Goal: Information Seeking & Learning: Learn about a topic

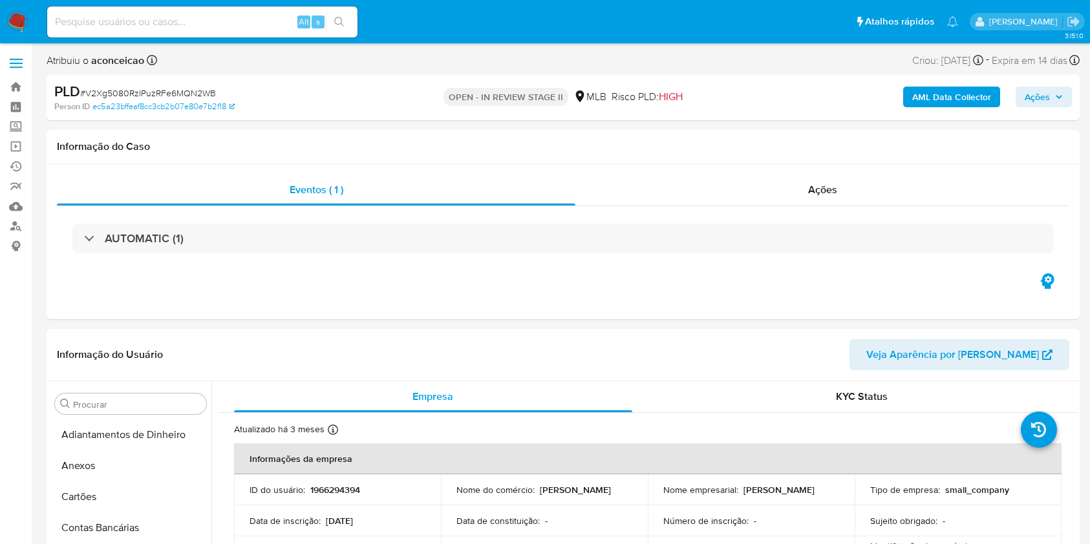
select select "10"
drag, startPoint x: 189, startPoint y: 509, endPoint x: 163, endPoint y: 419, distance: 93.5
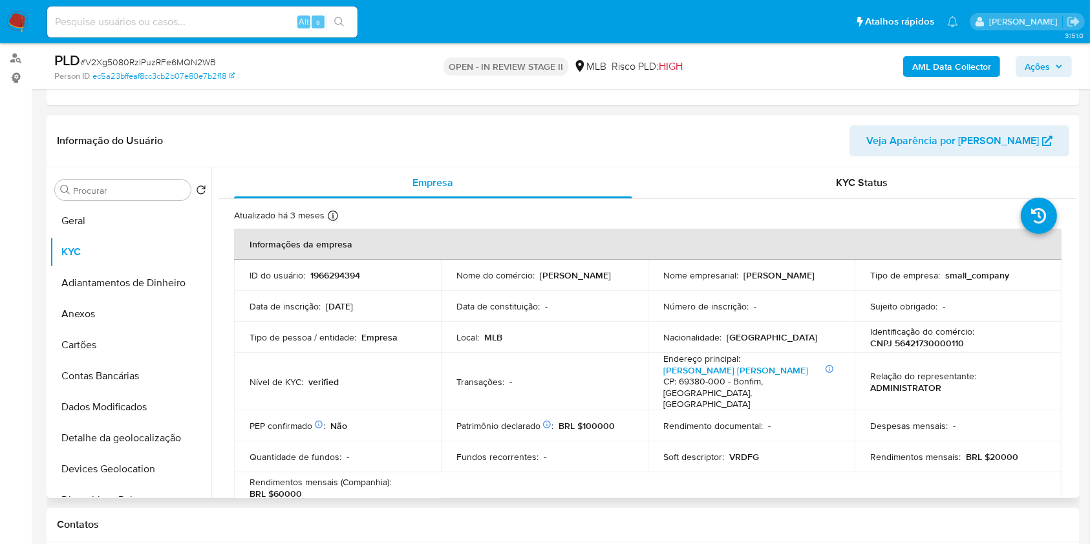
scroll to position [172, 0]
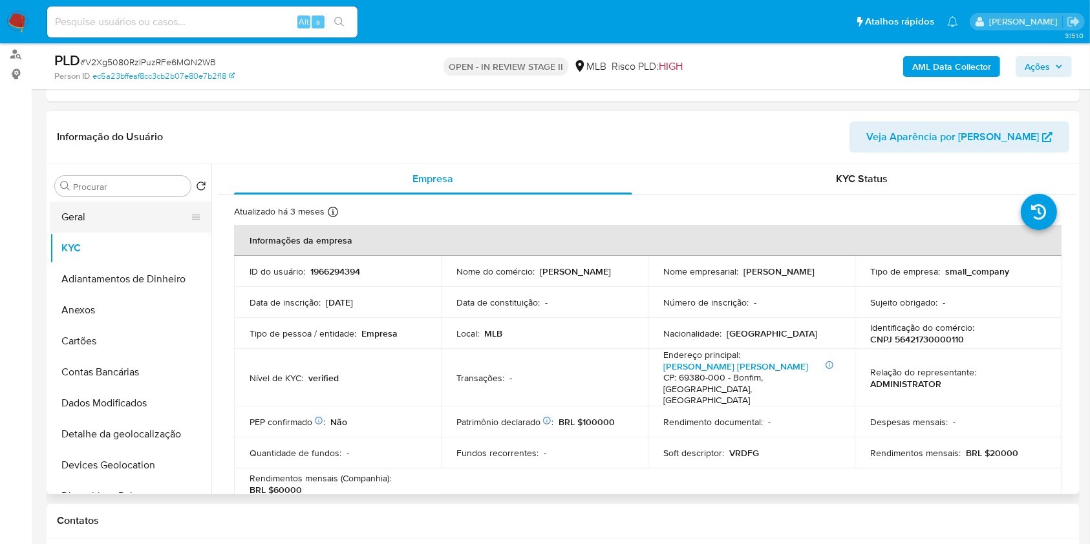
click at [98, 205] on button "Geral" at bounding box center [125, 217] width 151 height 31
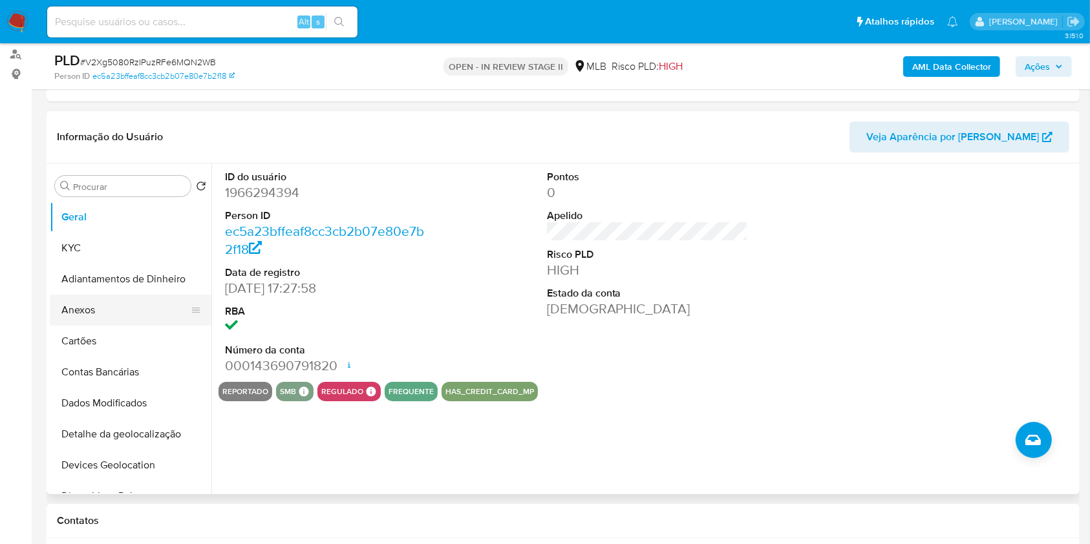
click at [134, 303] on button "Anexos" at bounding box center [125, 310] width 151 height 31
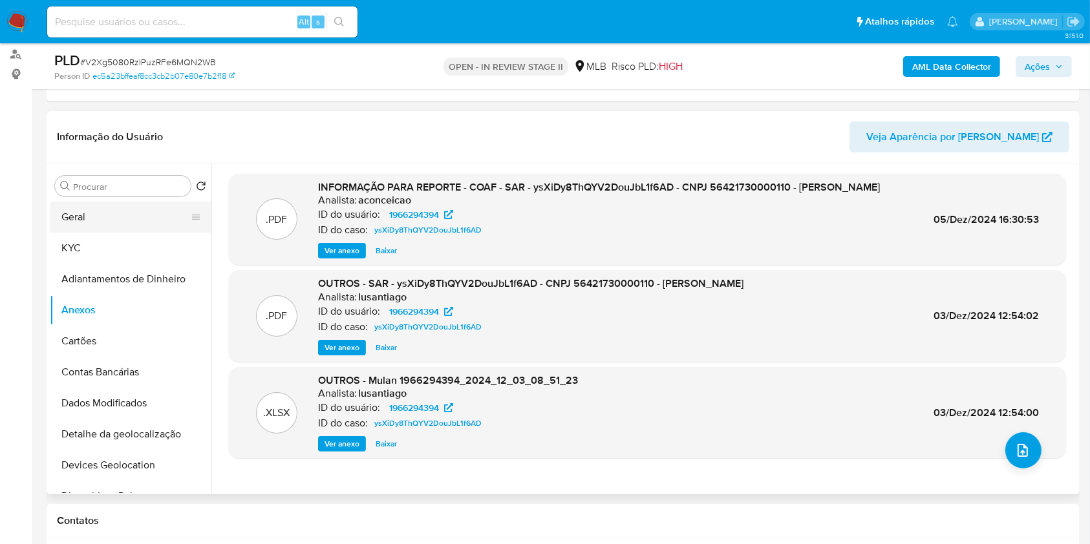
click at [89, 215] on button "Geral" at bounding box center [125, 217] width 151 height 31
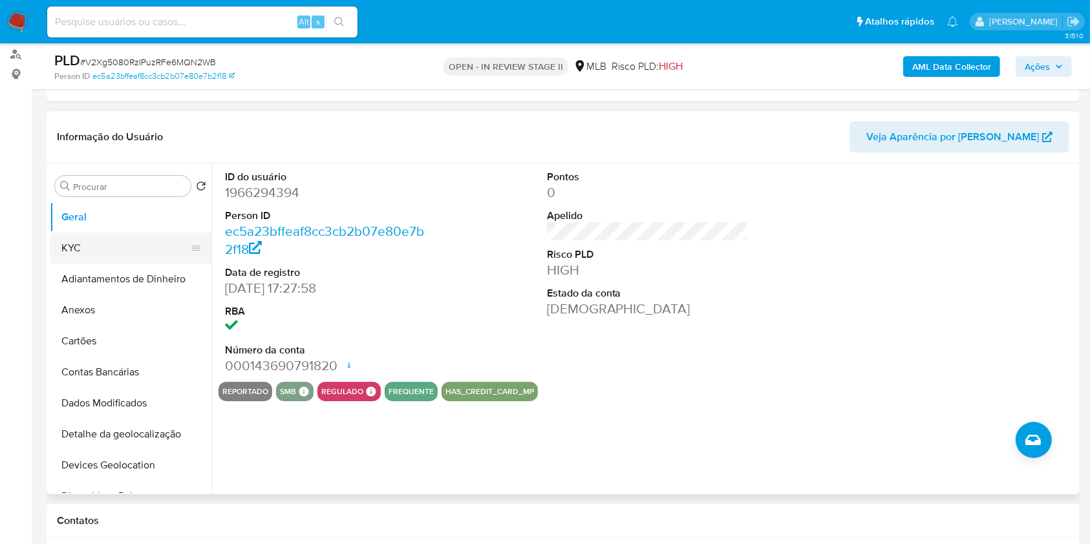
click at [94, 253] on button "KYC" at bounding box center [125, 248] width 151 height 31
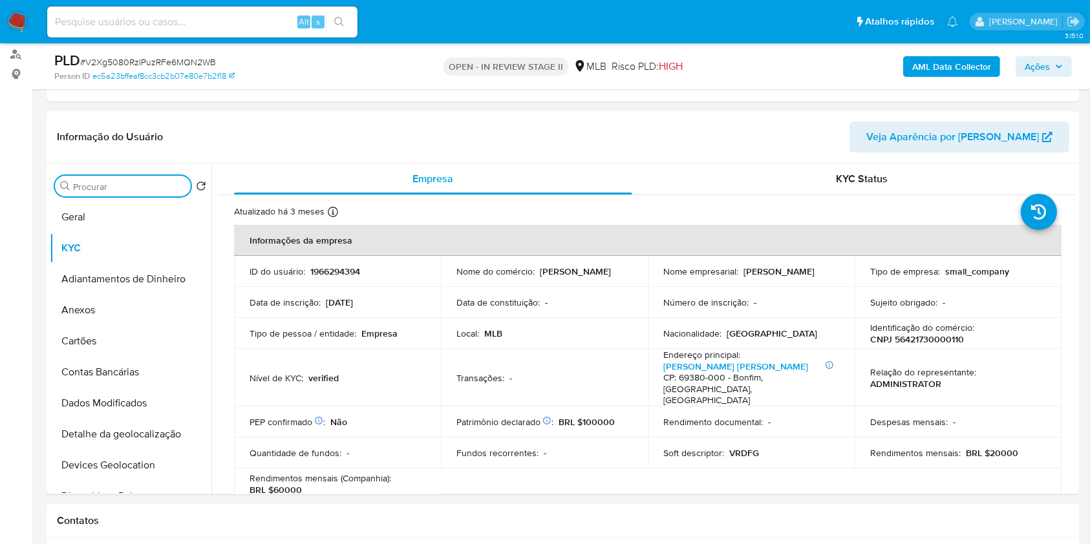
click at [149, 189] on input "Procurar" at bounding box center [129, 187] width 112 height 12
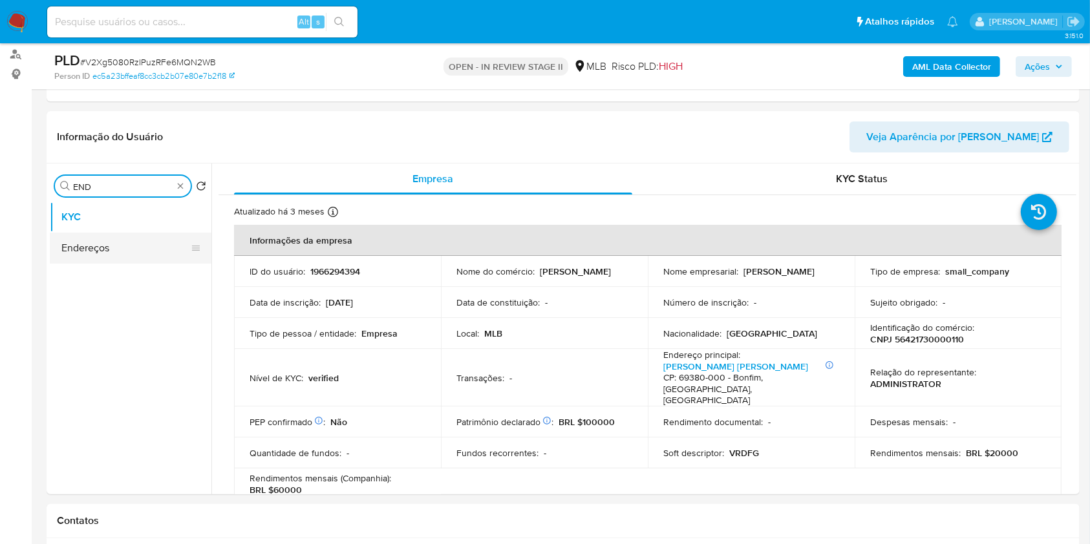
type input "END"
click at [137, 246] on button "Endereços" at bounding box center [125, 248] width 151 height 31
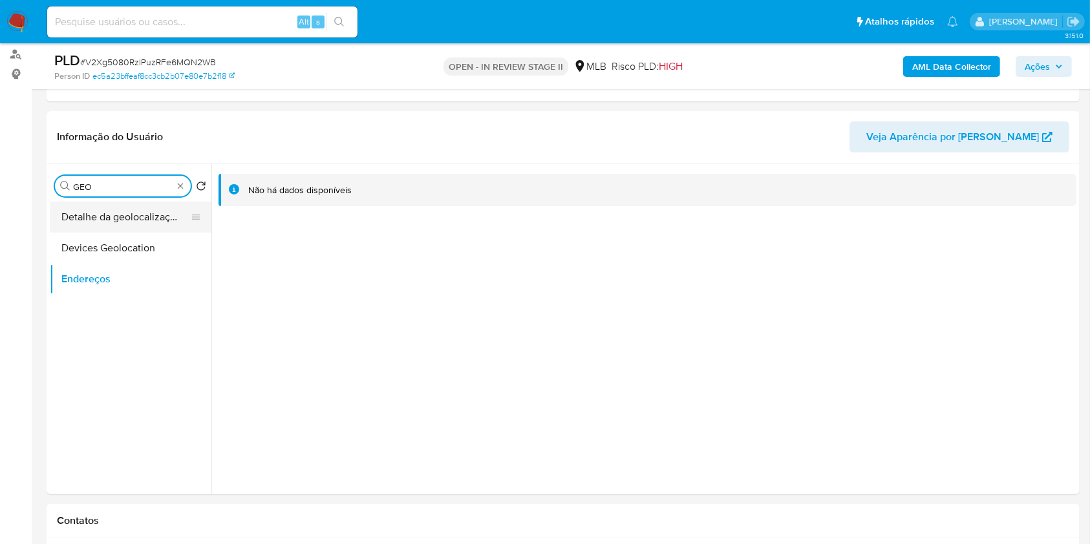
type input "GEO"
click at [160, 215] on button "Detalhe da geolocalização" at bounding box center [125, 217] width 151 height 31
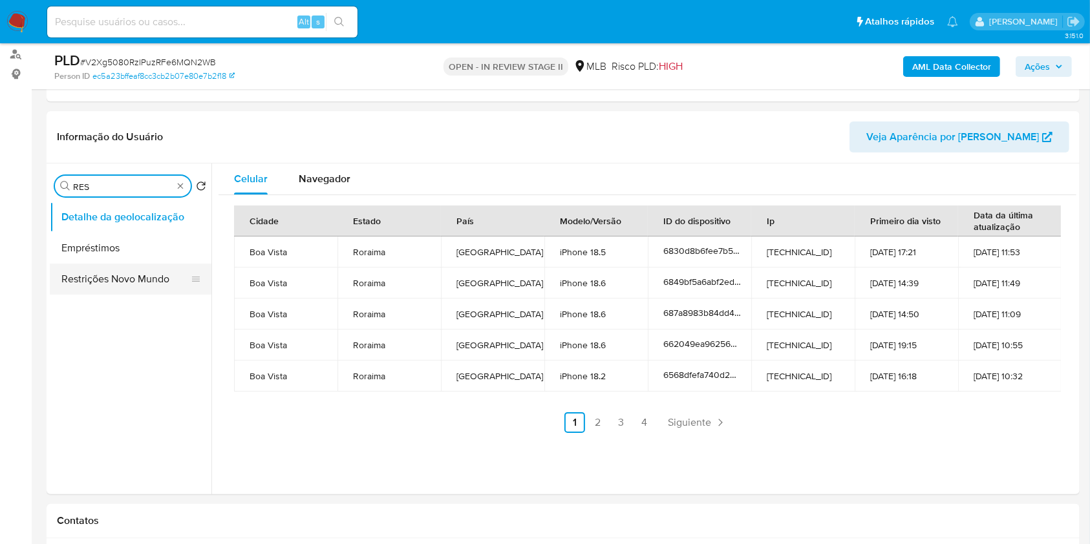
type input "RES"
click at [133, 274] on button "Restrições Novo Mundo" at bounding box center [125, 279] width 151 height 31
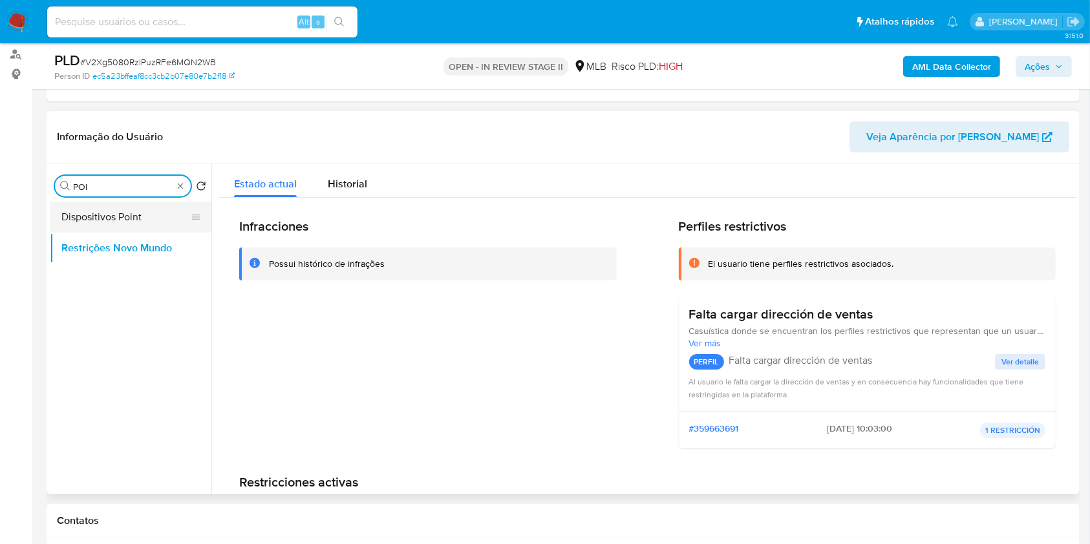
type input "POI"
click at [166, 211] on button "Dispositivos Point" at bounding box center [125, 217] width 151 height 31
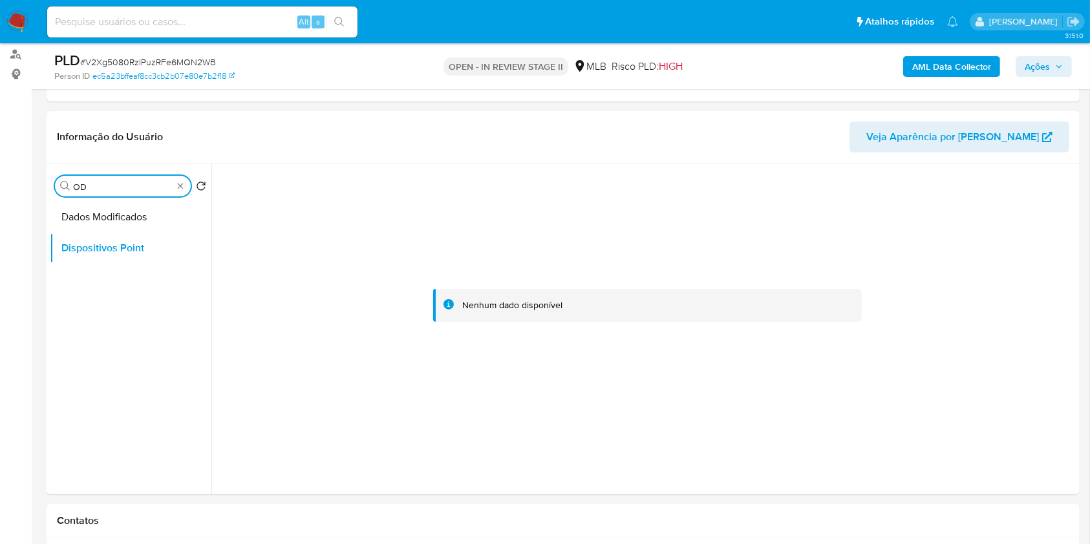
type input "O"
type input "DO"
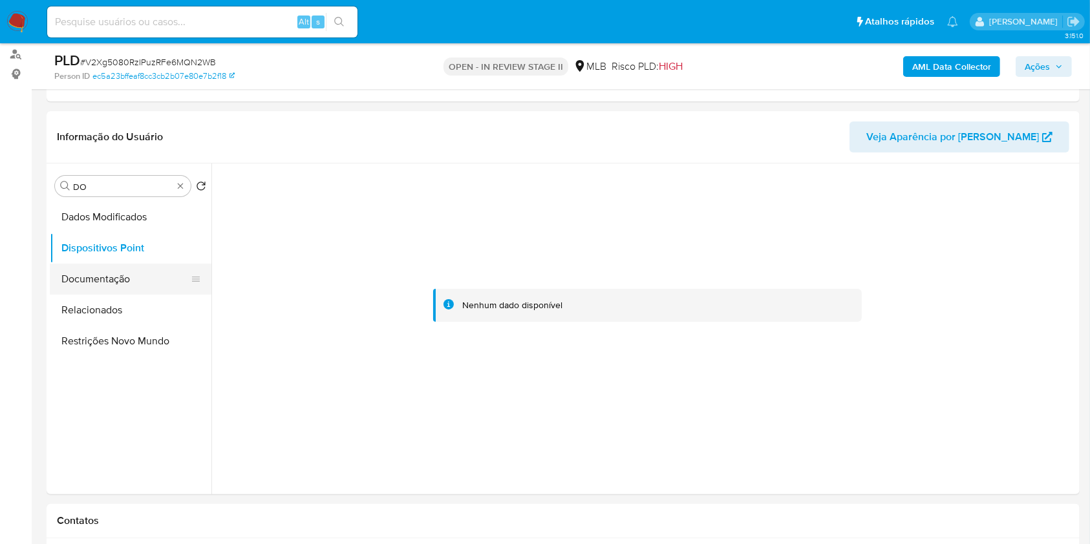
click at [123, 277] on button "Documentação" at bounding box center [125, 279] width 151 height 31
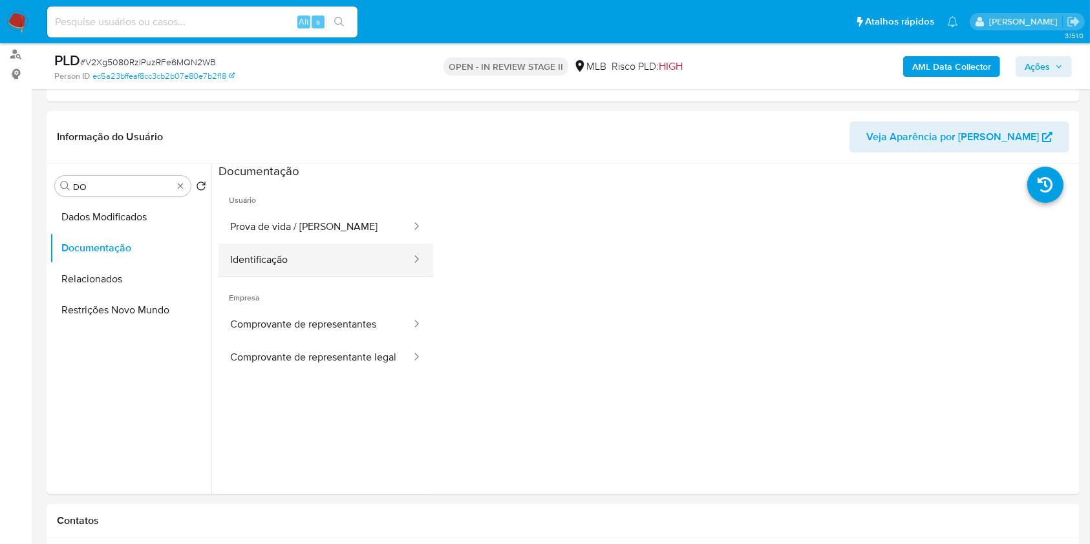
click at [332, 256] on button "Identificação" at bounding box center [316, 260] width 194 height 33
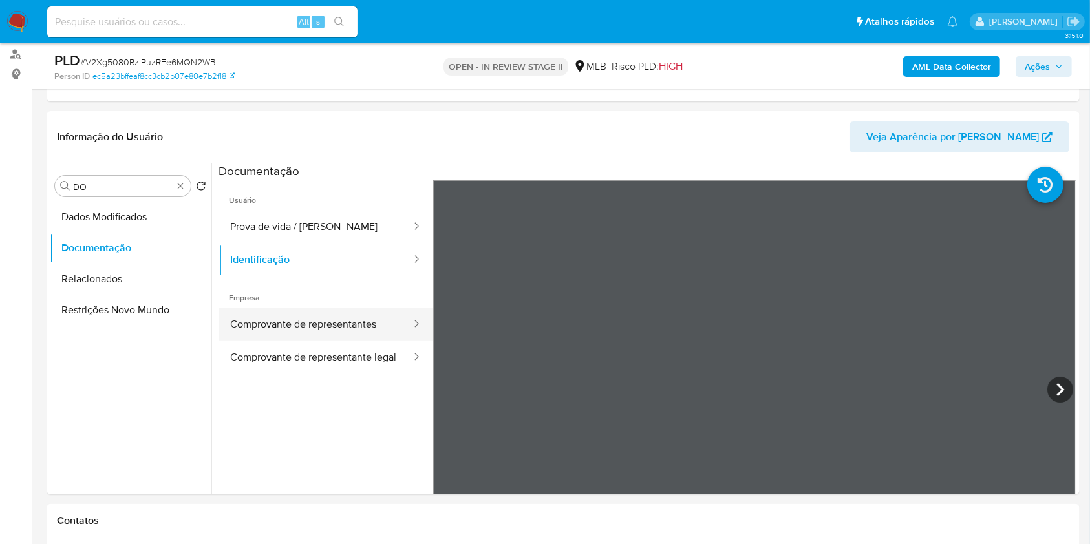
click at [315, 330] on button "Comprovante de representantes" at bounding box center [316, 324] width 194 height 33
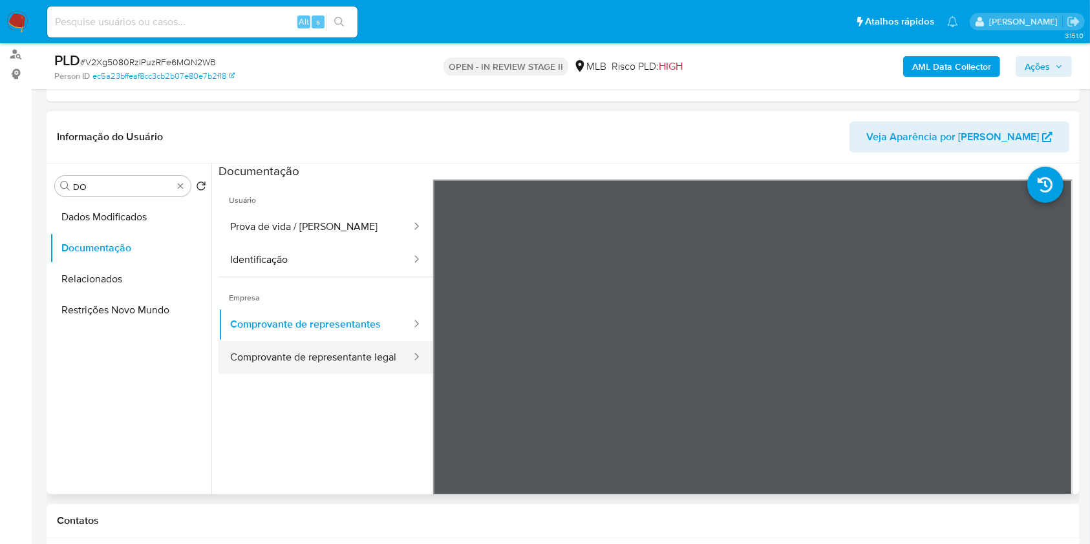
click at [321, 364] on button "Comprovante de representante legal" at bounding box center [316, 357] width 194 height 33
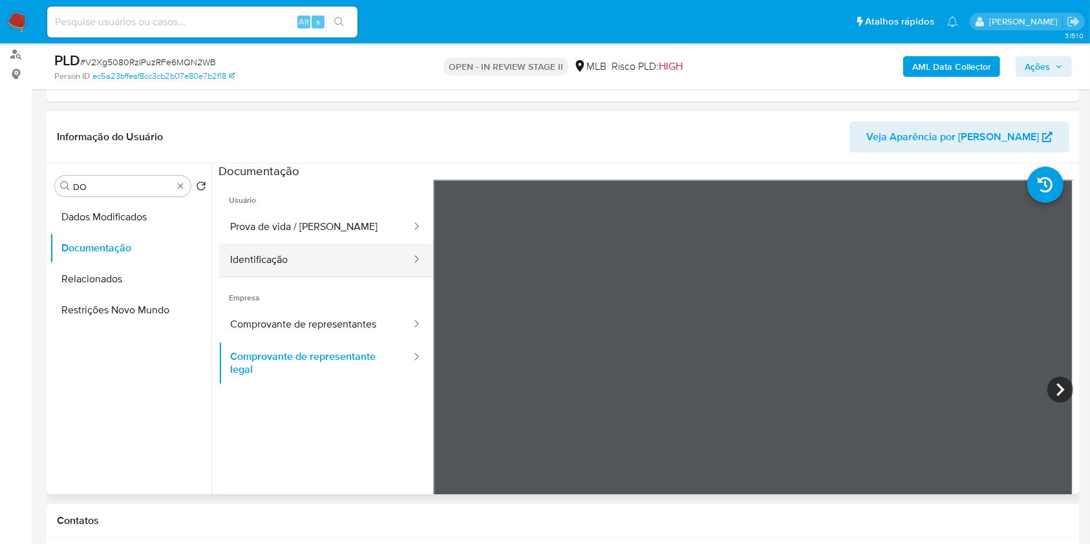
click at [321, 251] on button "Identificação" at bounding box center [316, 260] width 194 height 33
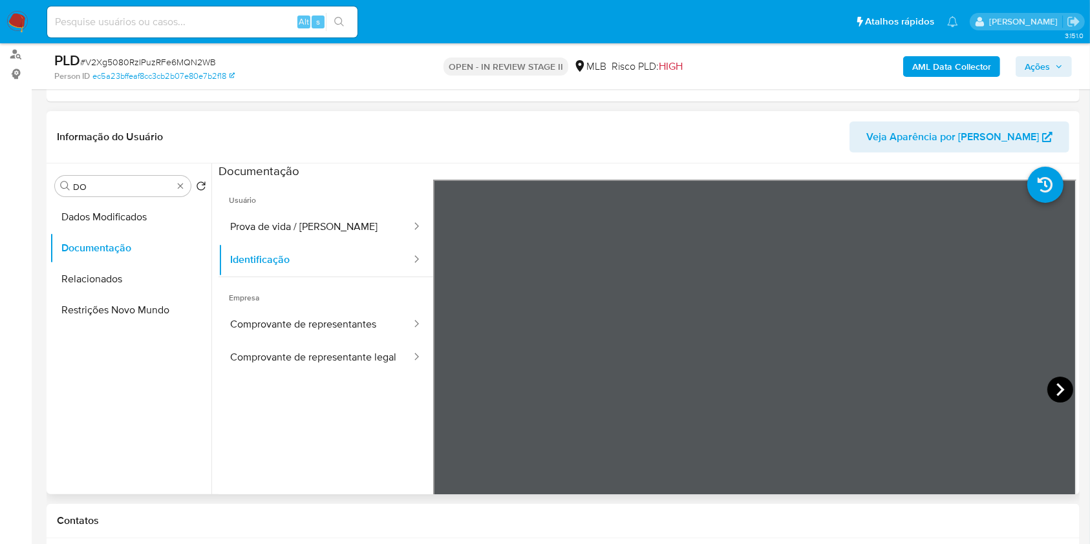
click at [1049, 383] on icon at bounding box center [1060, 390] width 26 height 26
click at [446, 385] on icon at bounding box center [449, 390] width 26 height 26
drag, startPoint x: 338, startPoint y: 255, endPoint x: 327, endPoint y: 237, distance: 21.2
click at [337, 255] on button "Identificação" at bounding box center [316, 260] width 194 height 33
click at [327, 237] on button "Prova de vida / [PERSON_NAME]" at bounding box center [316, 227] width 194 height 33
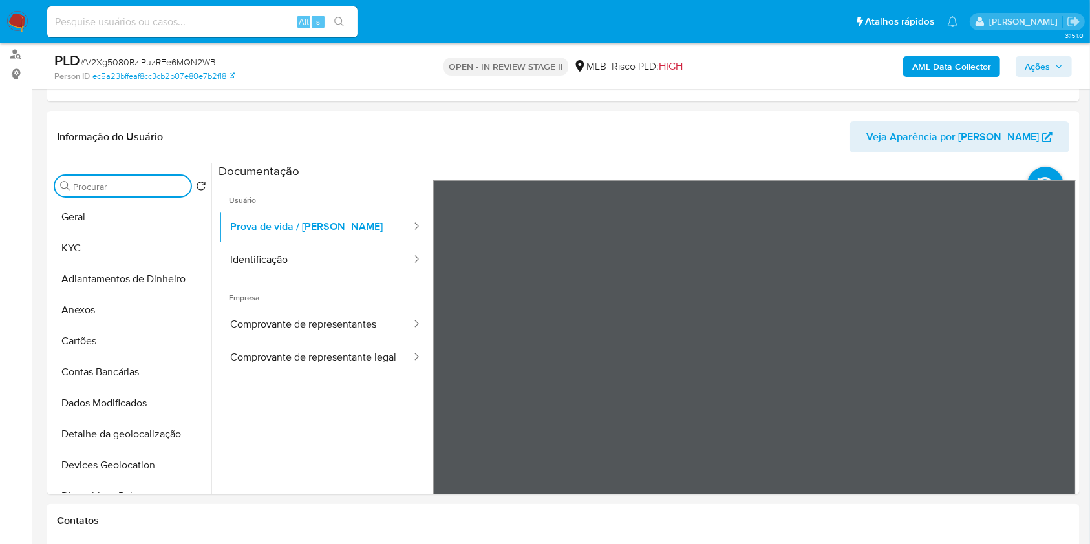
click at [943, 63] on b "AML Data Collector" at bounding box center [951, 66] width 79 height 21
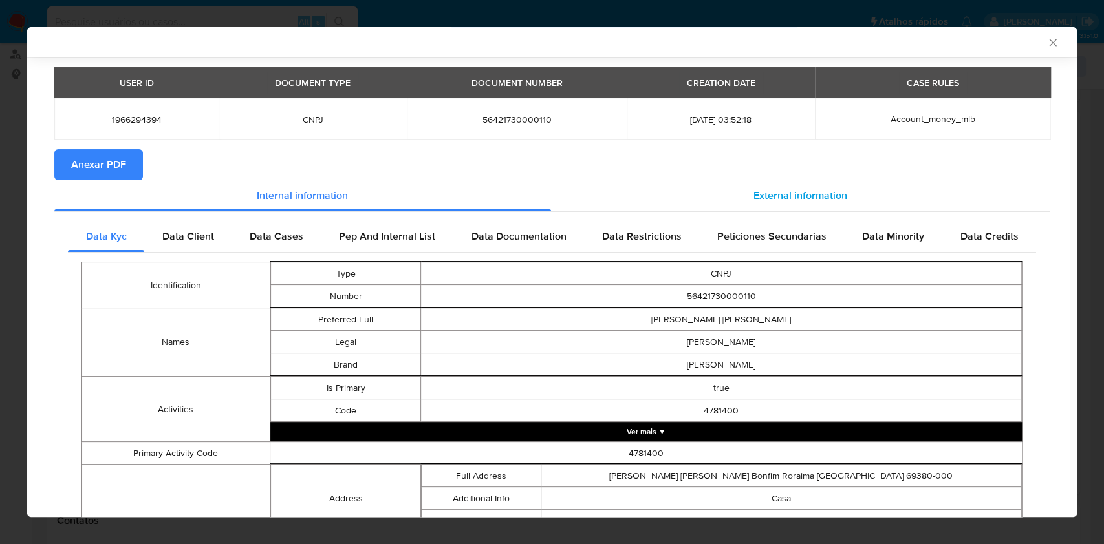
scroll to position [169, 0]
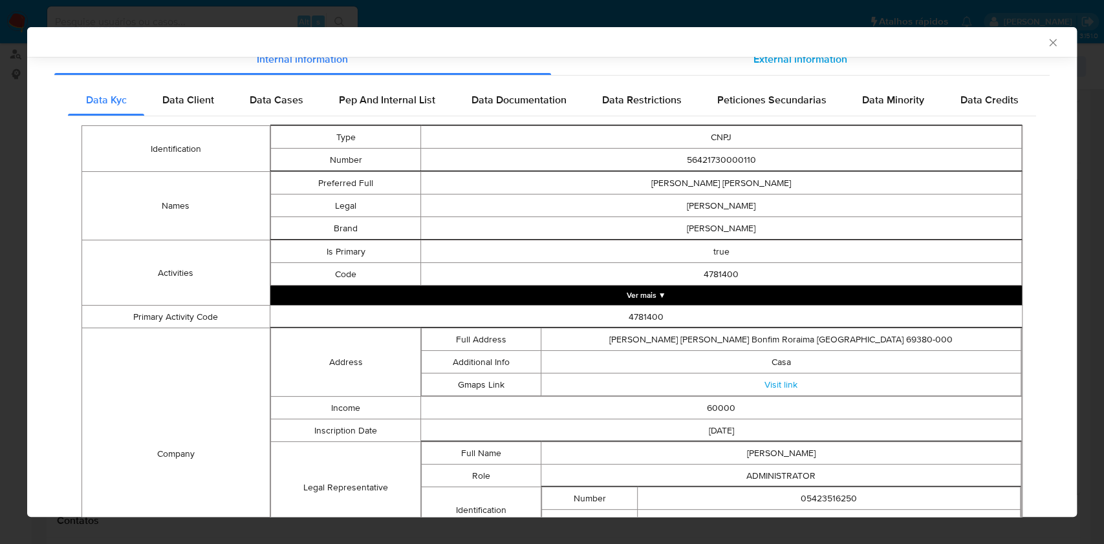
click at [756, 58] on span "External information" at bounding box center [800, 59] width 94 height 15
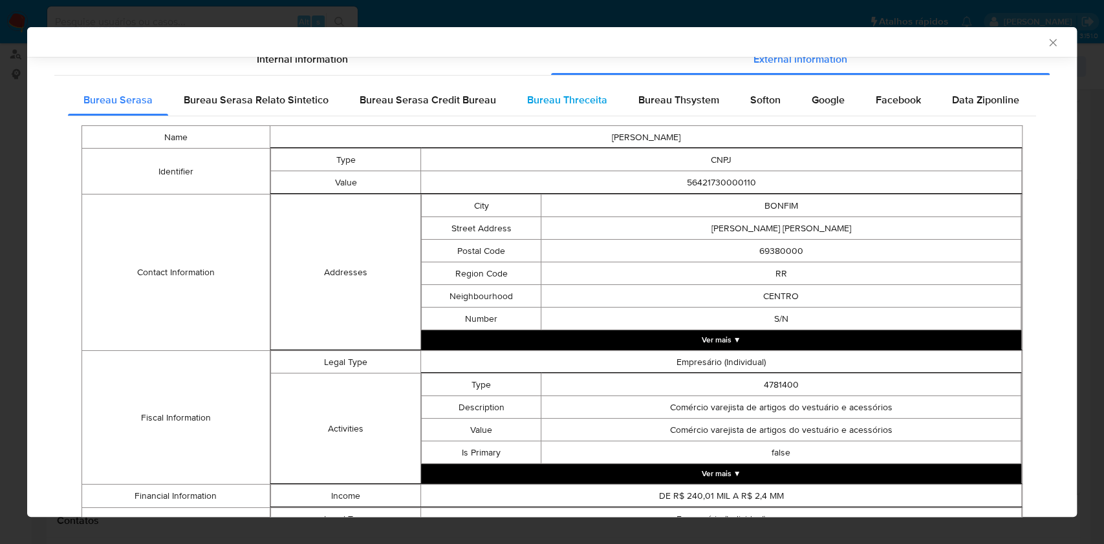
click at [577, 107] on div "Bureau Threceita" at bounding box center [566, 100] width 111 height 31
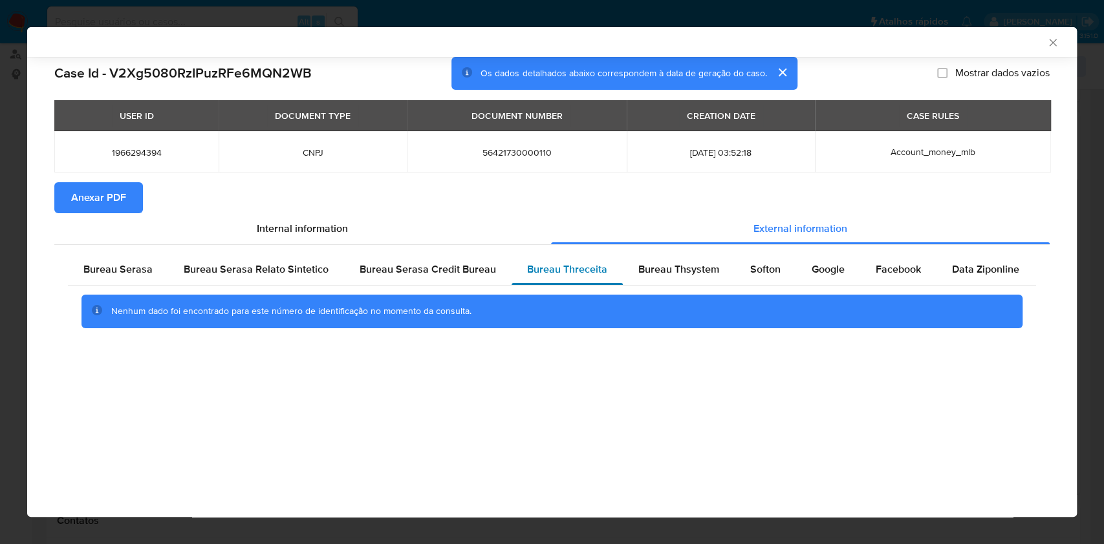
scroll to position [0, 0]
click at [689, 269] on span "Bureau Thsystem" at bounding box center [678, 269] width 81 height 15
click at [114, 277] on div "Bureau Serasa" at bounding box center [118, 269] width 100 height 31
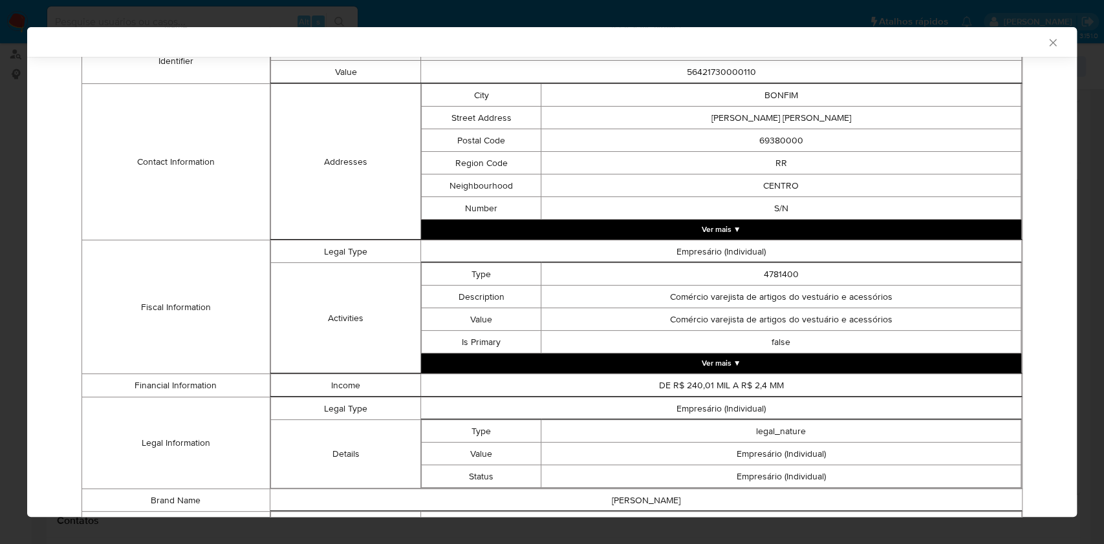
scroll to position [259, 0]
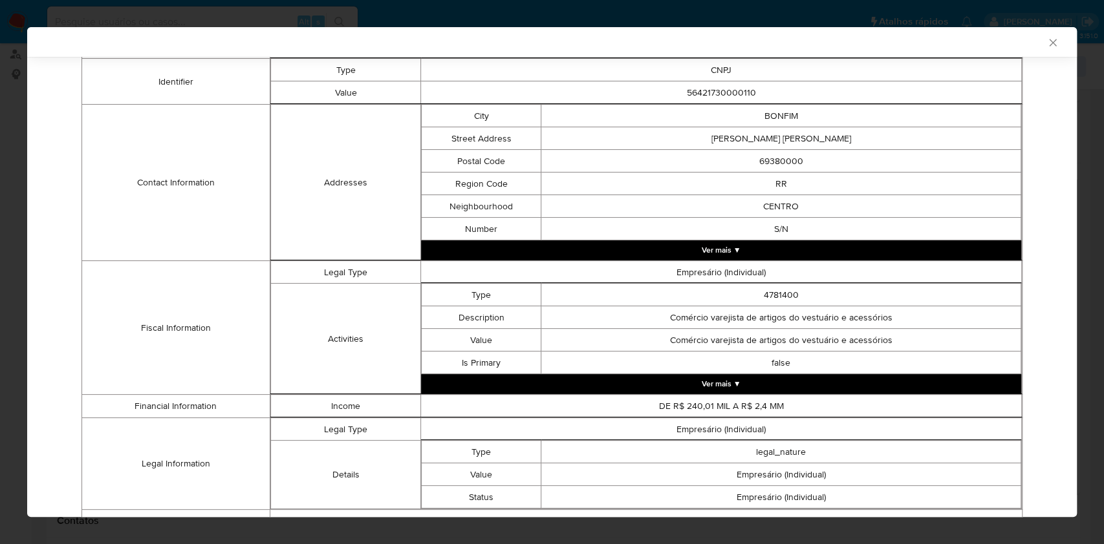
click at [736, 242] on button "Ver mais ▼" at bounding box center [721, 250] width 600 height 19
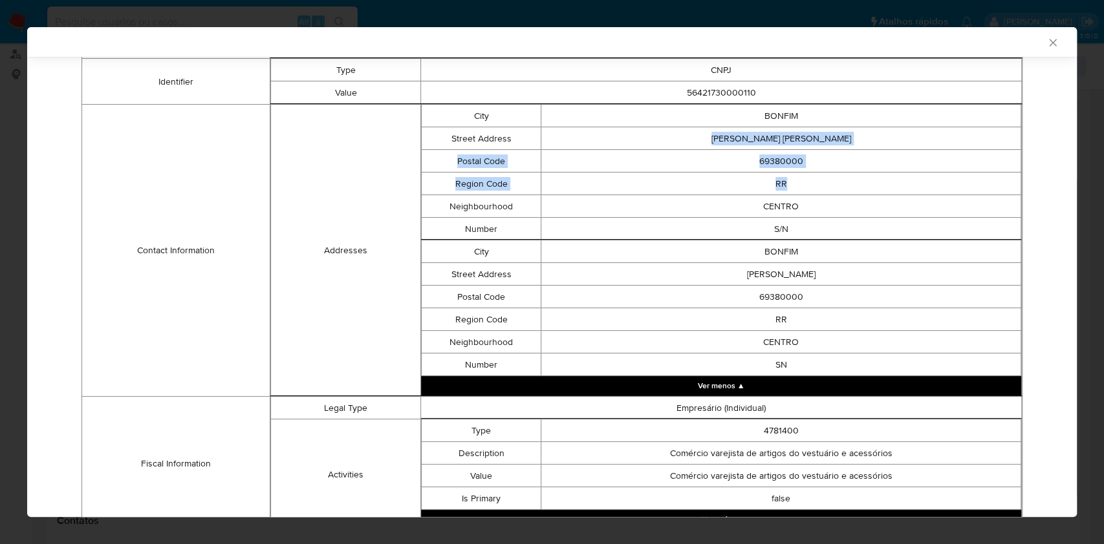
drag, startPoint x: 696, startPoint y: 134, endPoint x: 776, endPoint y: 168, distance: 86.9
click at [782, 173] on tbody "[GEOGRAPHIC_DATA] Address [PERSON_NAME][GEOGRAPHIC_DATA][PERSON_NAME] Postal Co…" at bounding box center [721, 173] width 599 height 136
click at [745, 134] on td "[PERSON_NAME] [PERSON_NAME]" at bounding box center [781, 138] width 480 height 23
click at [749, 136] on td "[PERSON_NAME] [PERSON_NAME]" at bounding box center [781, 138] width 480 height 23
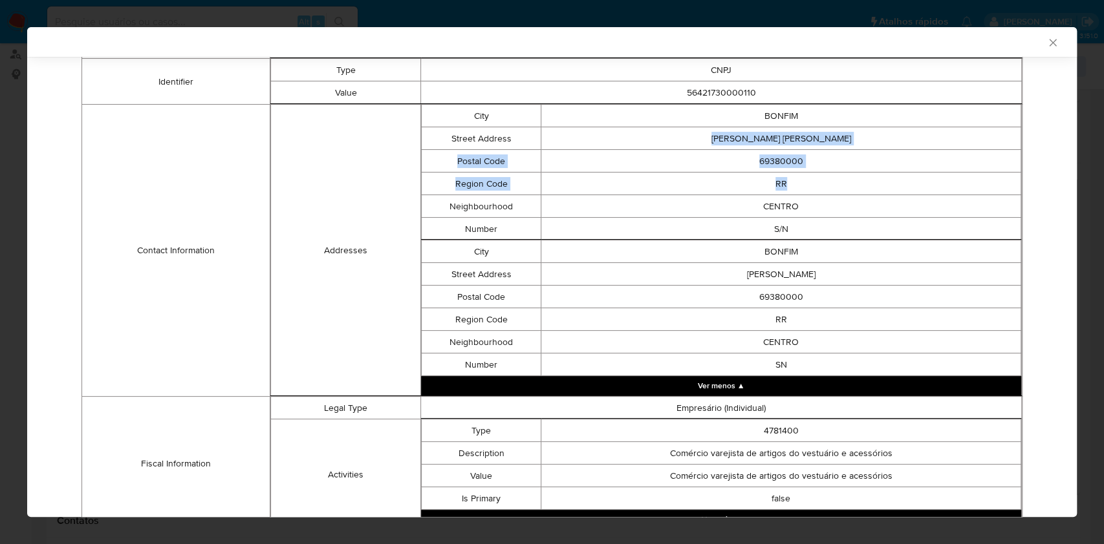
click at [801, 142] on td "[PERSON_NAME] [PERSON_NAME]" at bounding box center [781, 138] width 480 height 23
click at [769, 160] on td "69380000" at bounding box center [781, 161] width 480 height 23
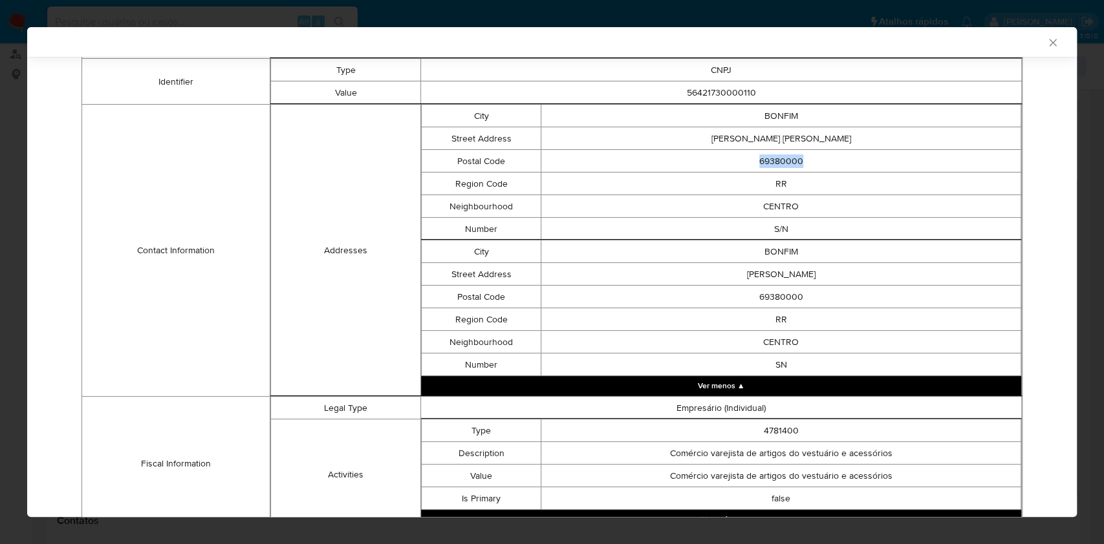
copy td "69380000"
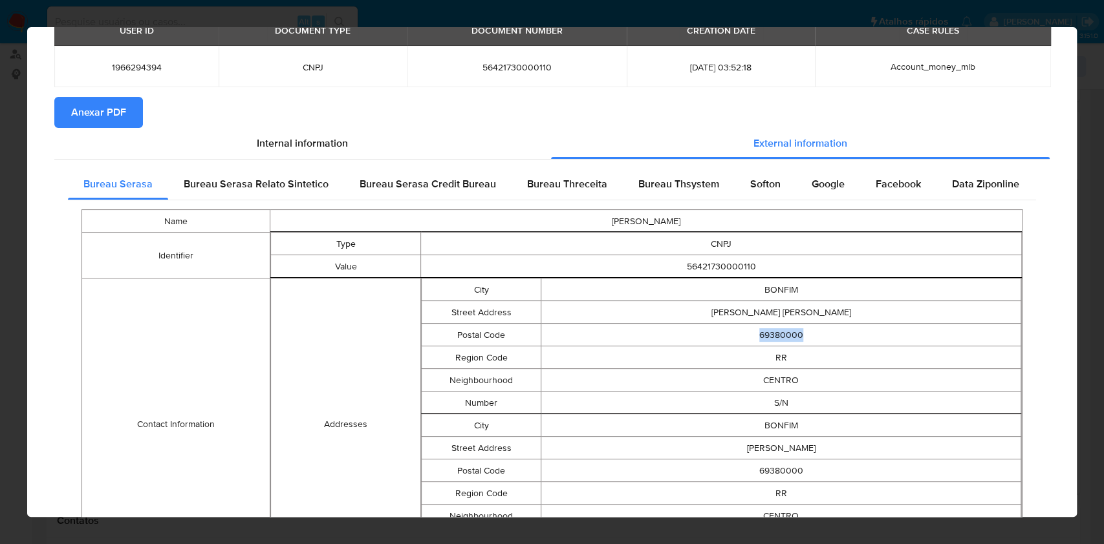
scroll to position [0, 0]
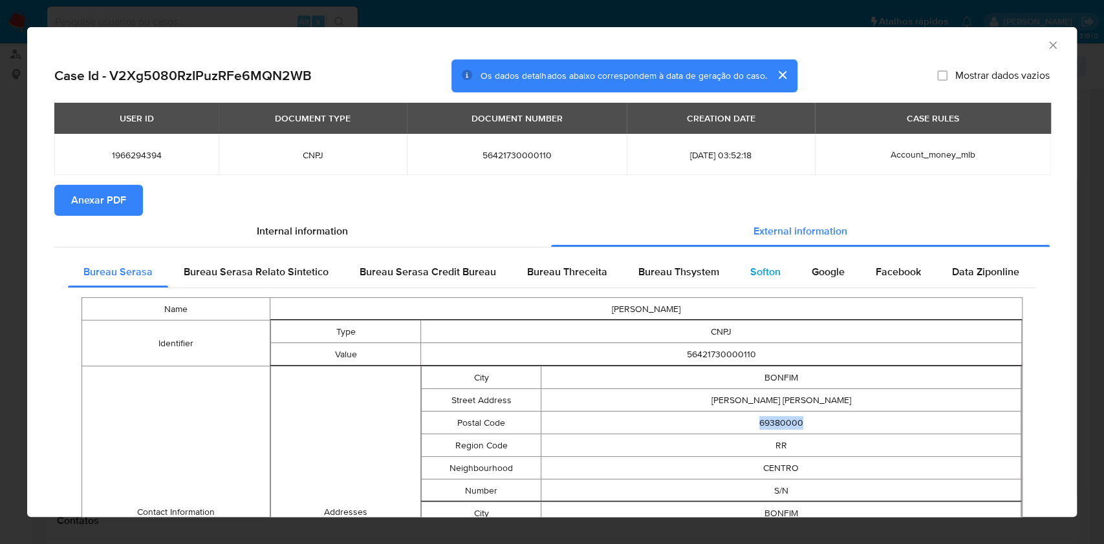
drag, startPoint x: 682, startPoint y: 277, endPoint x: 743, endPoint y: 272, distance: 61.0
click at [683, 277] on span "Bureau Thsystem" at bounding box center [678, 271] width 81 height 15
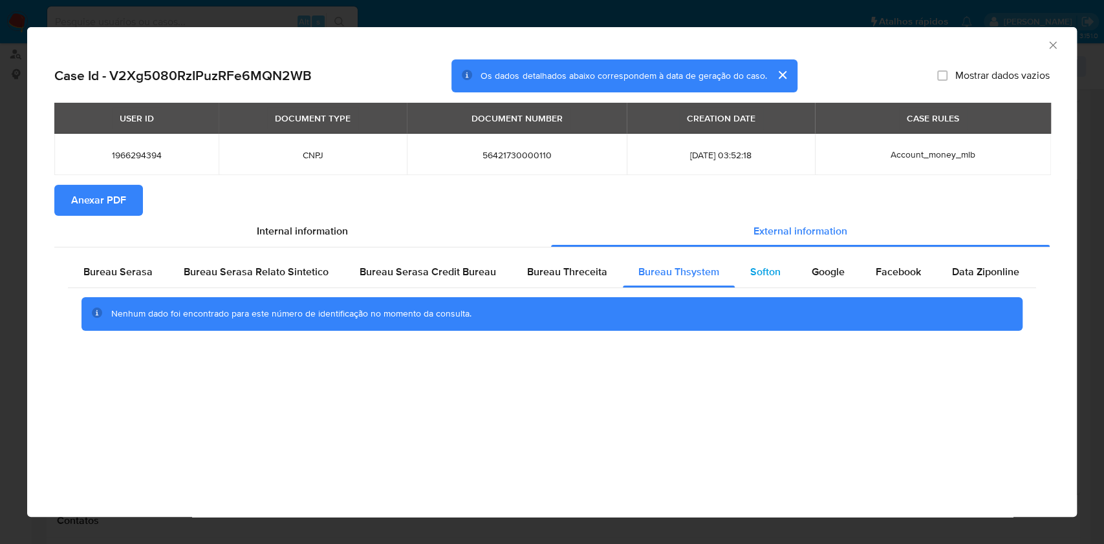
click at [750, 272] on span "Softon" at bounding box center [765, 271] width 30 height 15
click at [793, 381] on div "AML Data Collector Case Id - V2Xg5080RzIPuzRFe6MQN2WB Os dados detalhados abaix…" at bounding box center [551, 272] width 1049 height 490
click at [811, 269] on span "Google" at bounding box center [827, 271] width 33 height 15
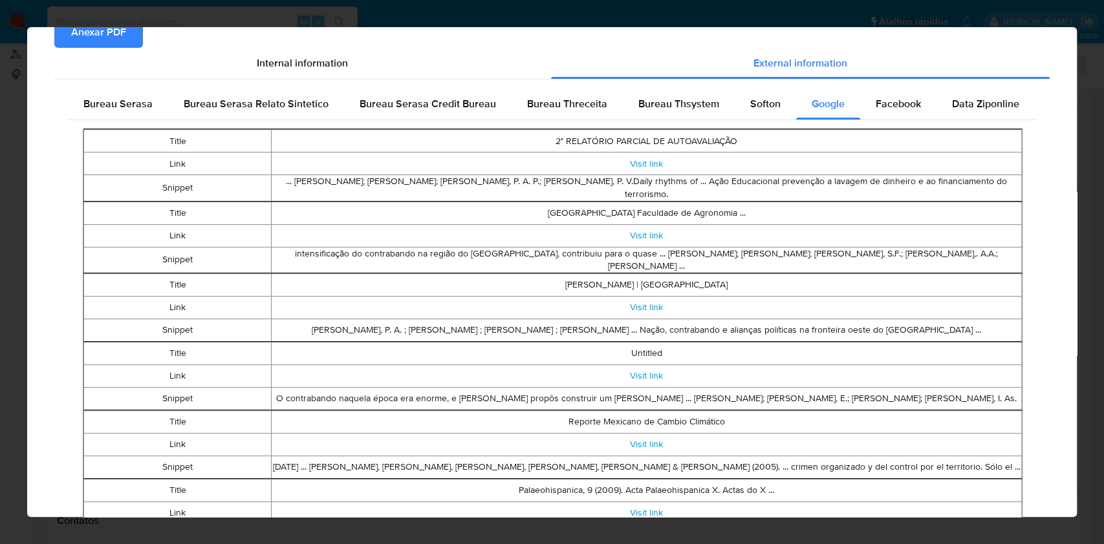
scroll to position [7, 0]
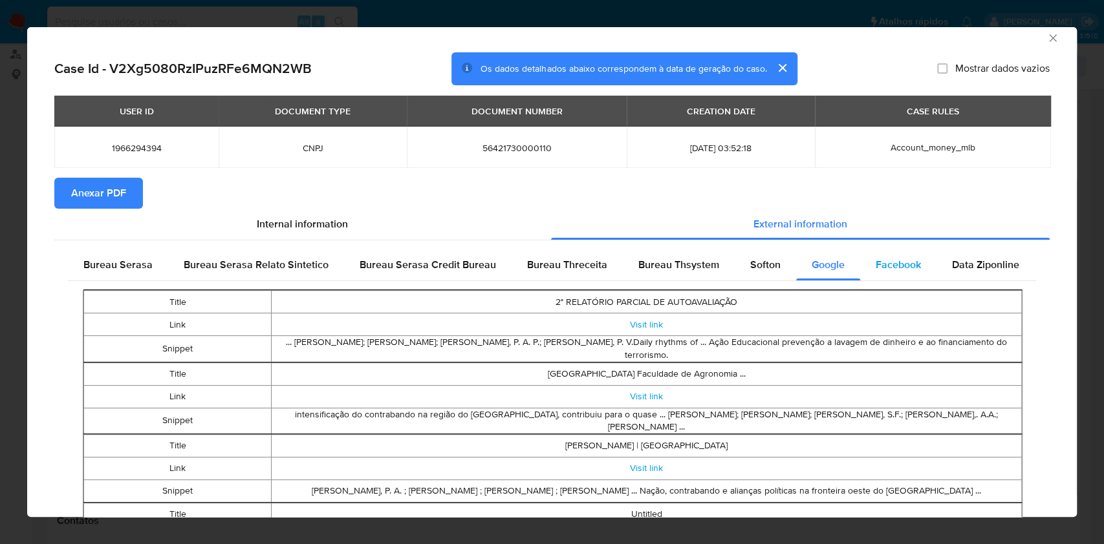
click at [882, 261] on span "Facebook" at bounding box center [897, 264] width 45 height 15
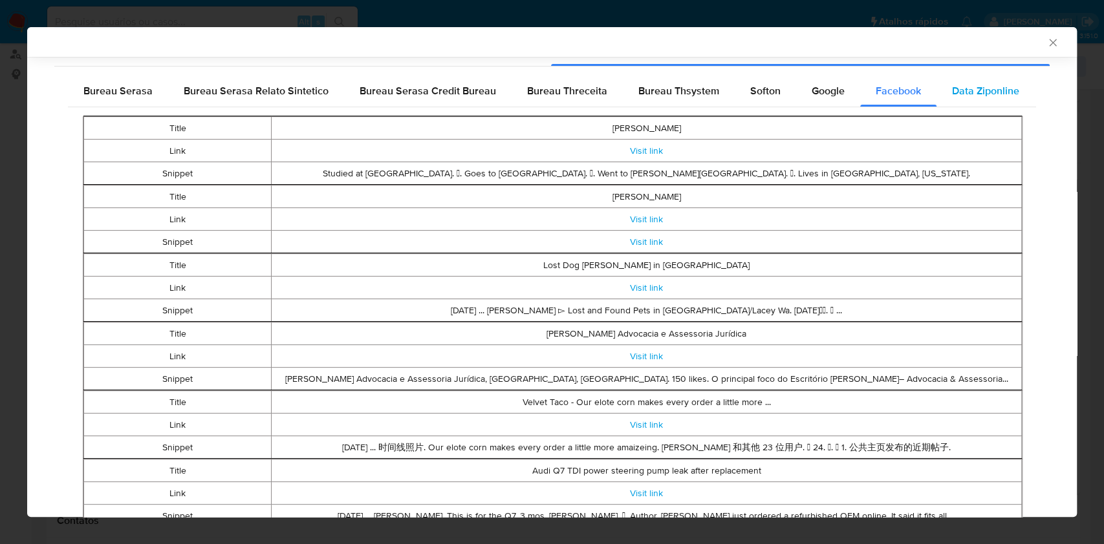
scroll to position [5, 0]
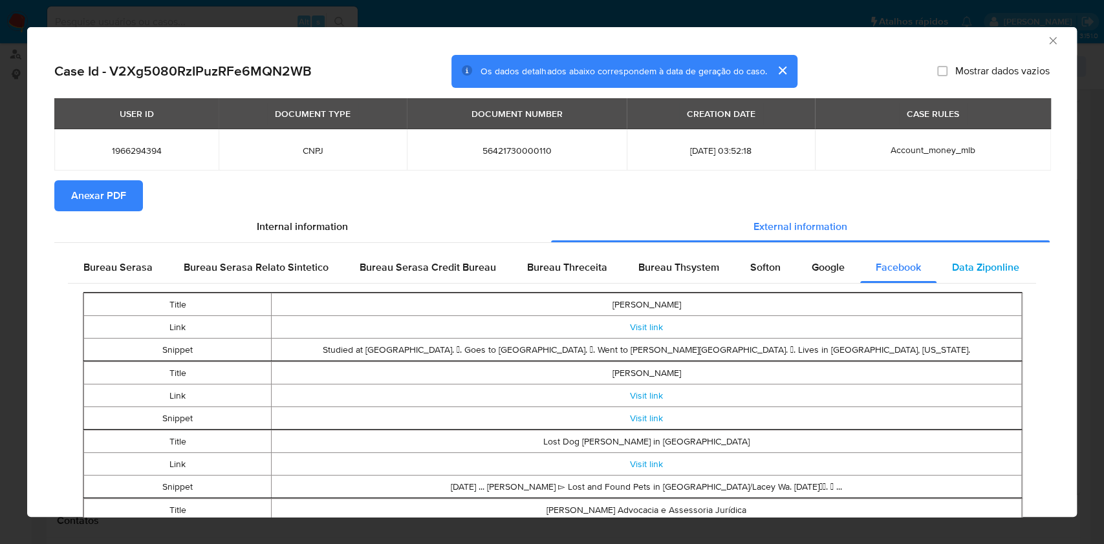
click at [983, 259] on div "Data Ziponline" at bounding box center [985, 267] width 98 height 31
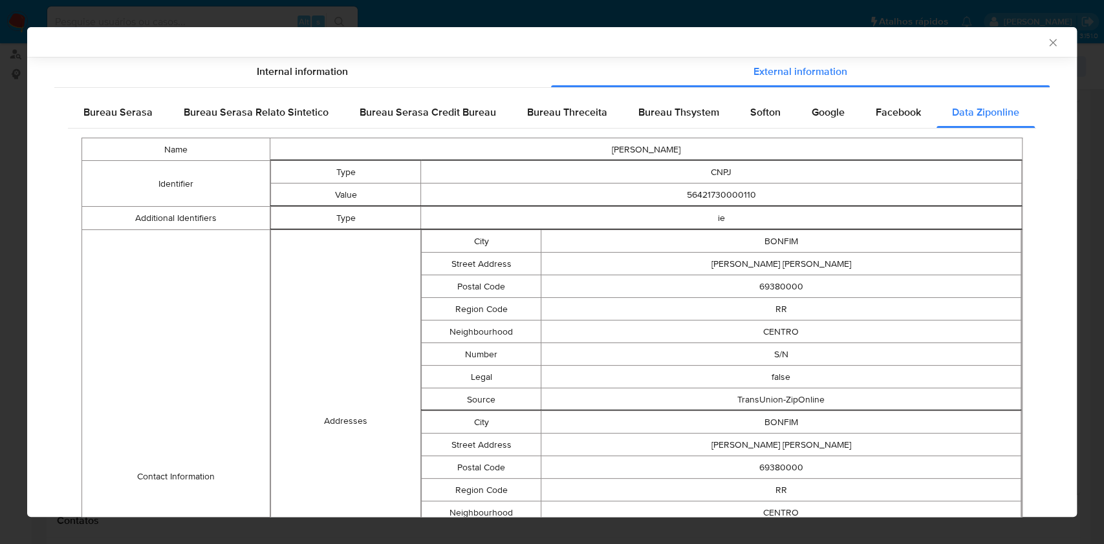
scroll to position [174, 0]
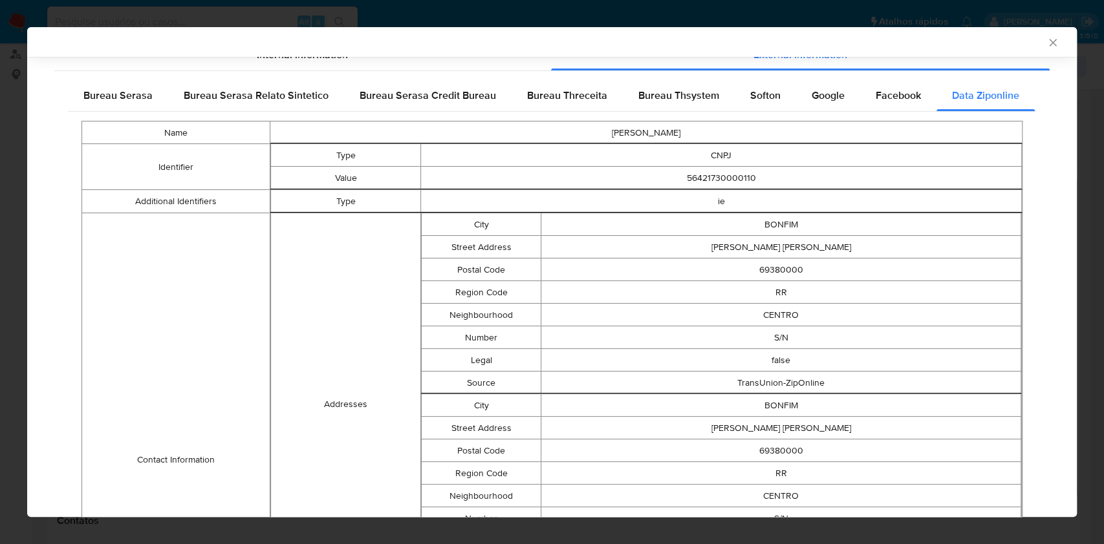
click at [989, 281] on td "RR" at bounding box center [781, 292] width 480 height 23
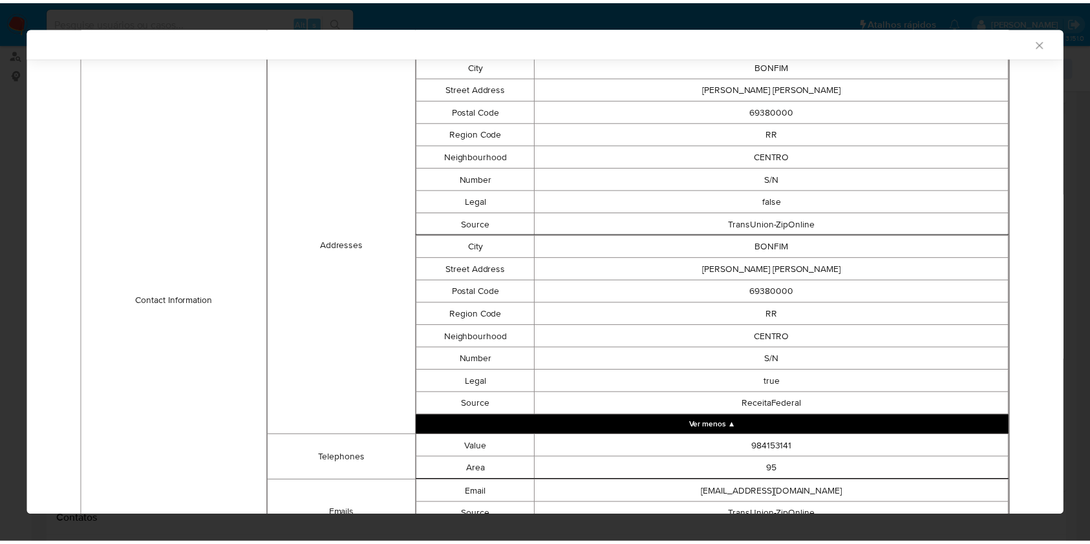
scroll to position [0, 0]
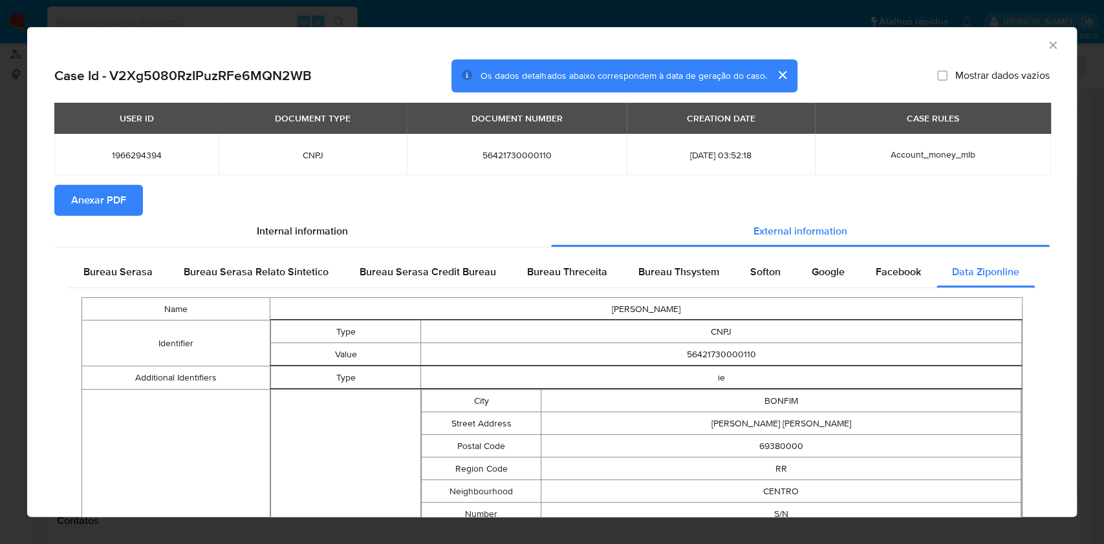
click at [1046, 54] on div "AML Data Collector" at bounding box center [551, 43] width 1049 height 32
click at [1046, 48] on icon "Fechar a janela" at bounding box center [1052, 45] width 13 height 13
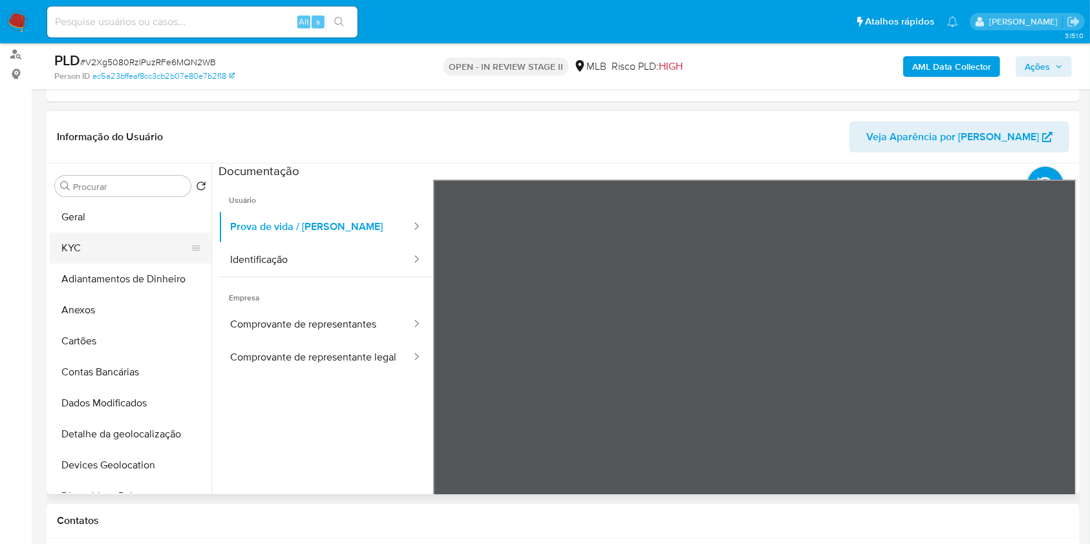
click at [129, 245] on button "KYC" at bounding box center [125, 248] width 151 height 31
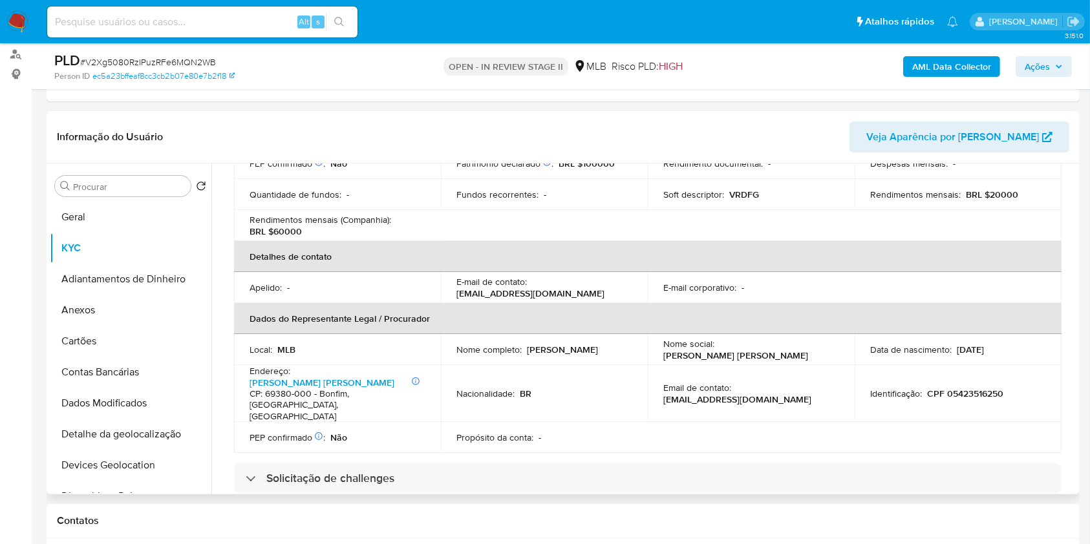
scroll to position [345, 0]
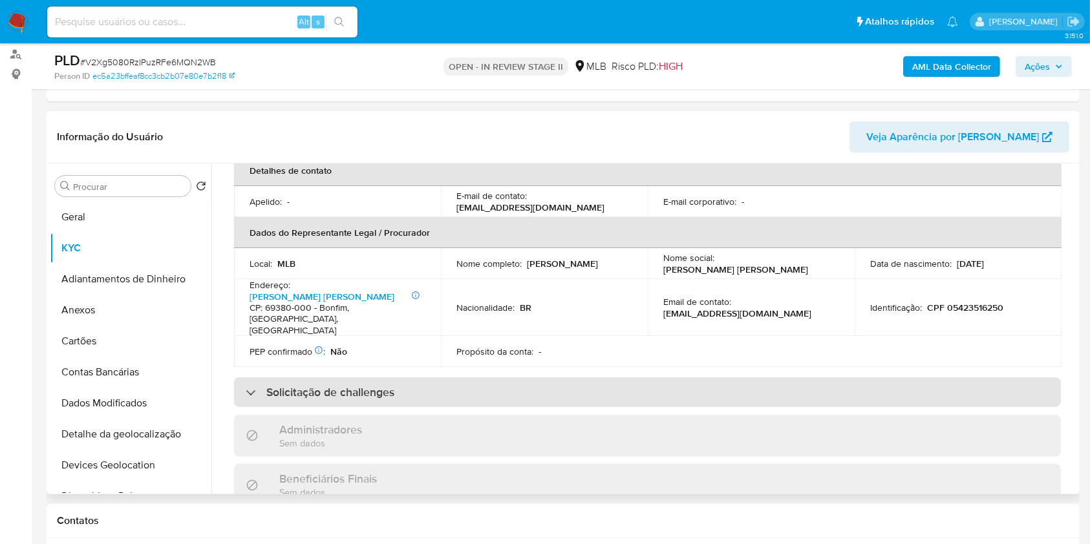
click at [406, 378] on div "Solicitação de challenges" at bounding box center [647, 393] width 827 height 30
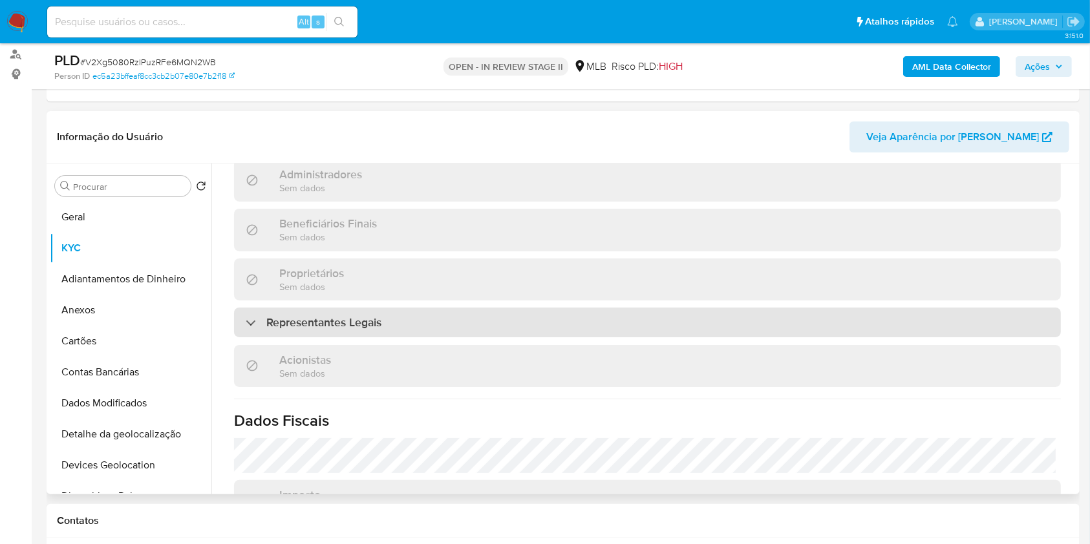
click at [409, 321] on div "Representantes Legais" at bounding box center [647, 323] width 827 height 30
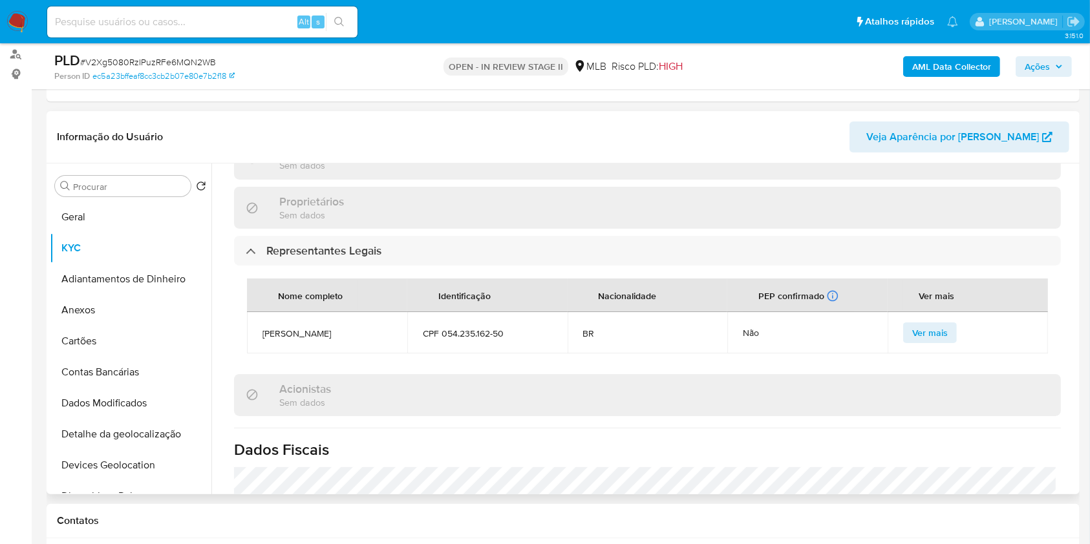
scroll to position [862, 0]
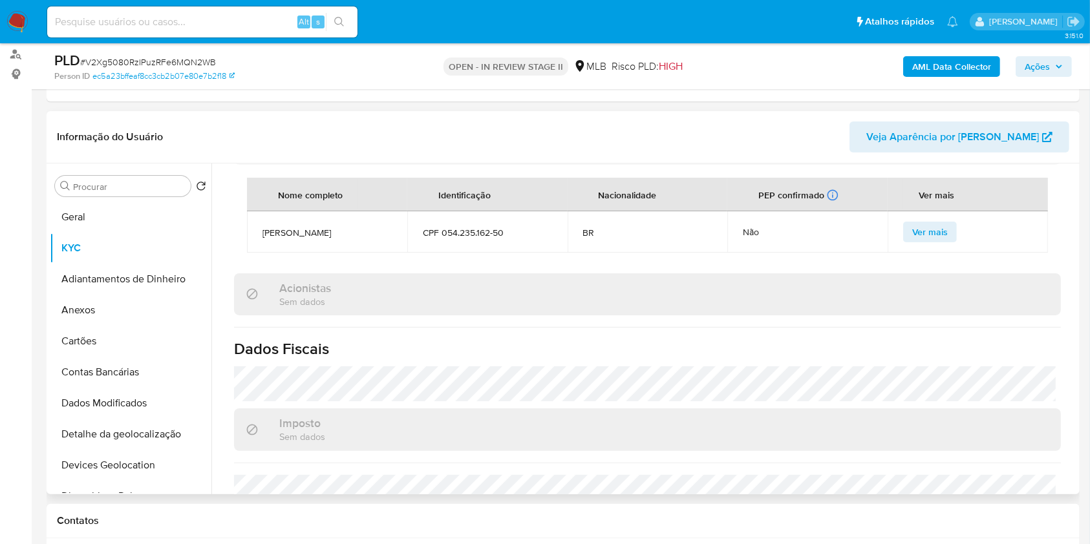
click at [334, 227] on span "[PERSON_NAME]" at bounding box center [326, 233] width 129 height 12
copy span "[PERSON_NAME]"
click at [570, 339] on h1 "Dados Fiscais" at bounding box center [647, 348] width 827 height 19
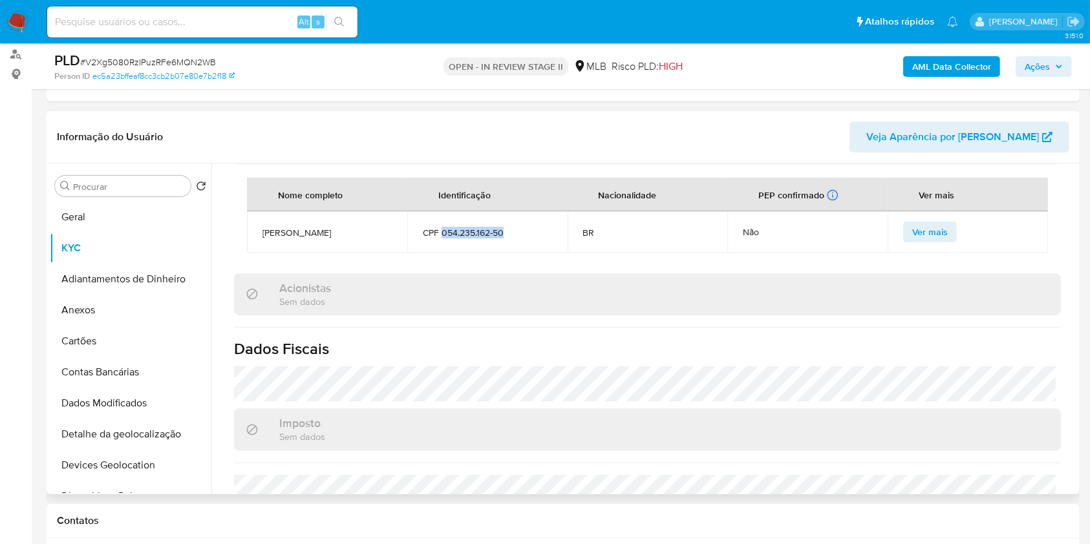
drag, startPoint x: 504, startPoint y: 225, endPoint x: 441, endPoint y: 222, distance: 63.4
click at [441, 227] on span "CPF 054.235.162-50" at bounding box center [487, 233] width 129 height 12
copy span "054.235.162-50"
click at [348, 227] on span "[PERSON_NAME]" at bounding box center [326, 233] width 129 height 12
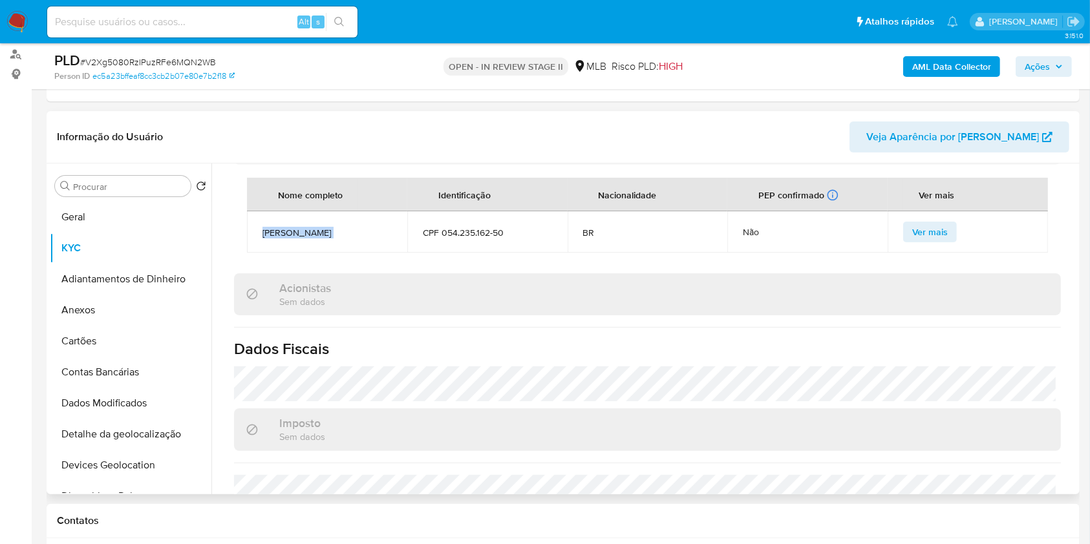
click at [348, 227] on span "[PERSON_NAME]" at bounding box center [326, 233] width 129 height 12
copy span "[PERSON_NAME]"
copy span "054.235.162-50"
drag, startPoint x: 442, startPoint y: 223, endPoint x: 506, endPoint y: 220, distance: 64.1
click at [506, 227] on span "CPF 054.235.162-50" at bounding box center [487, 233] width 129 height 12
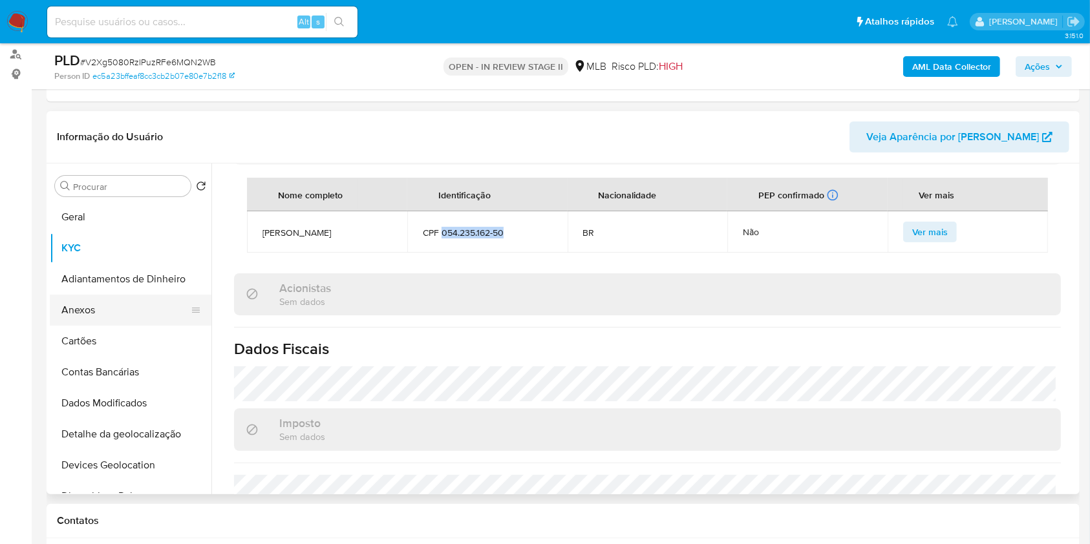
click at [152, 308] on button "Anexos" at bounding box center [125, 310] width 151 height 31
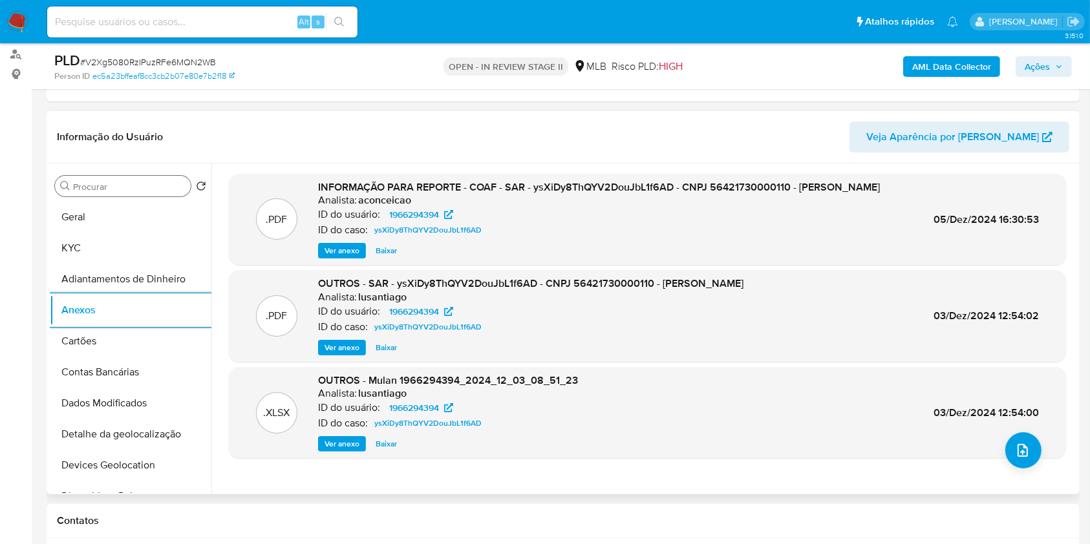
click at [124, 184] on input "Procurar" at bounding box center [129, 187] width 112 height 12
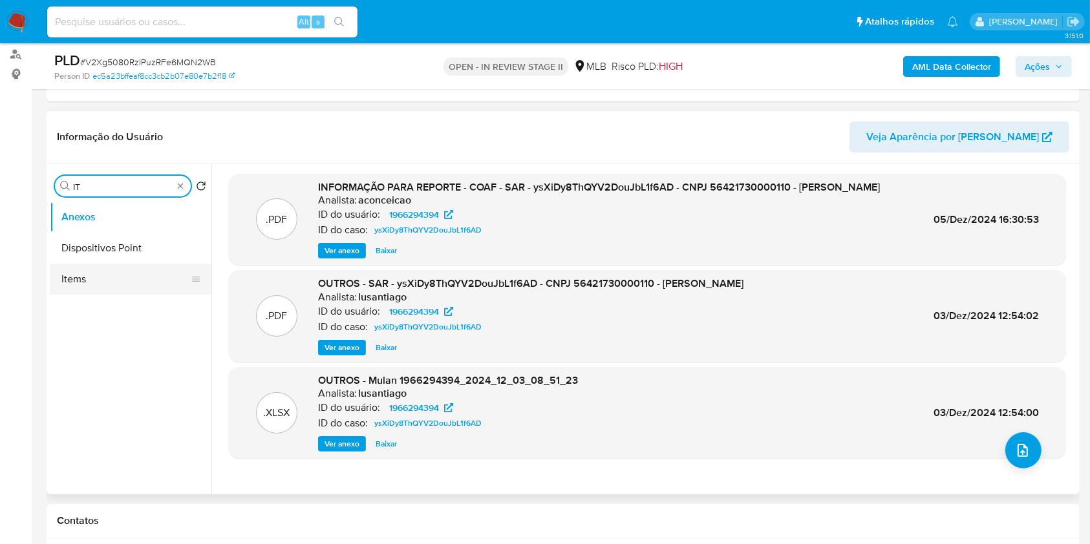
type input "IT"
drag, startPoint x: 127, startPoint y: 285, endPoint x: 131, endPoint y: 279, distance: 7.0
click at [128, 284] on button "Items" at bounding box center [131, 279] width 162 height 31
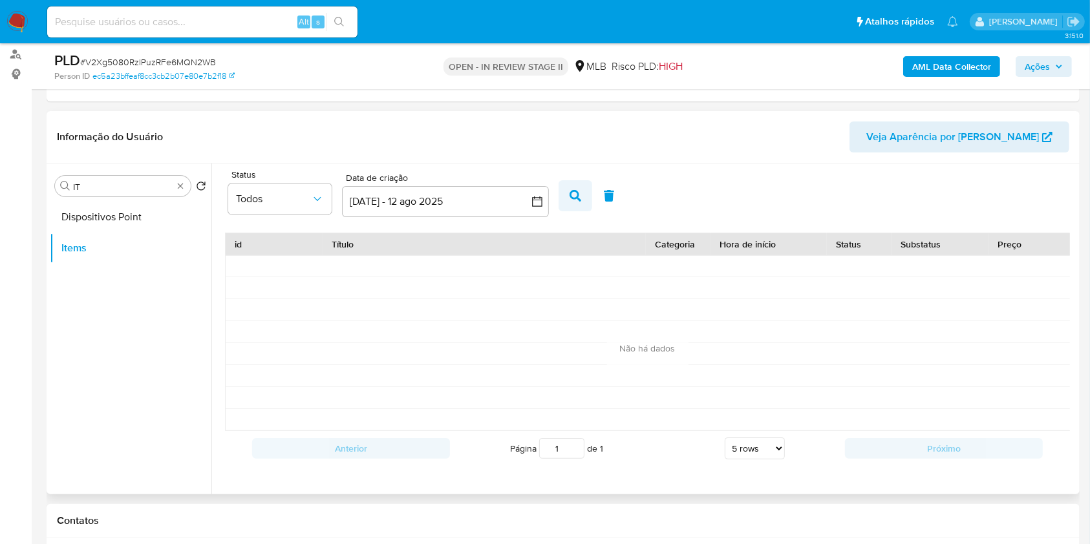
drag, startPoint x: 584, startPoint y: 173, endPoint x: 581, endPoint y: 189, distance: 17.3
click at [584, 174] on div "Status Todos Data de criação Data de criação [DATE] - 12 ago 2025 13-07-2025:12…" at bounding box center [648, 195] width 858 height 50
click at [581, 190] on icon "button" at bounding box center [576, 196] width 12 height 12
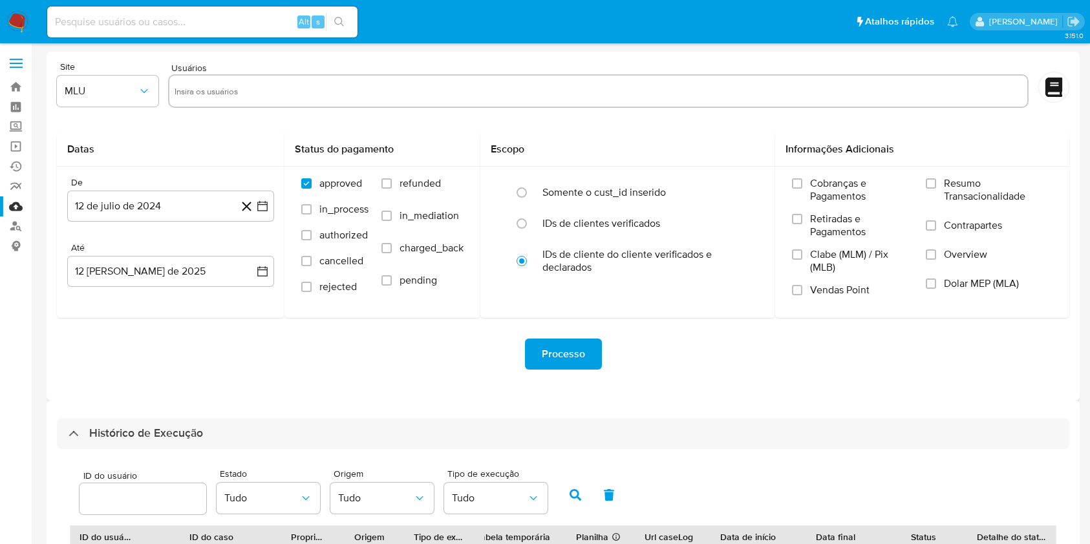
select select "25"
